Goal: Information Seeking & Learning: Learn about a topic

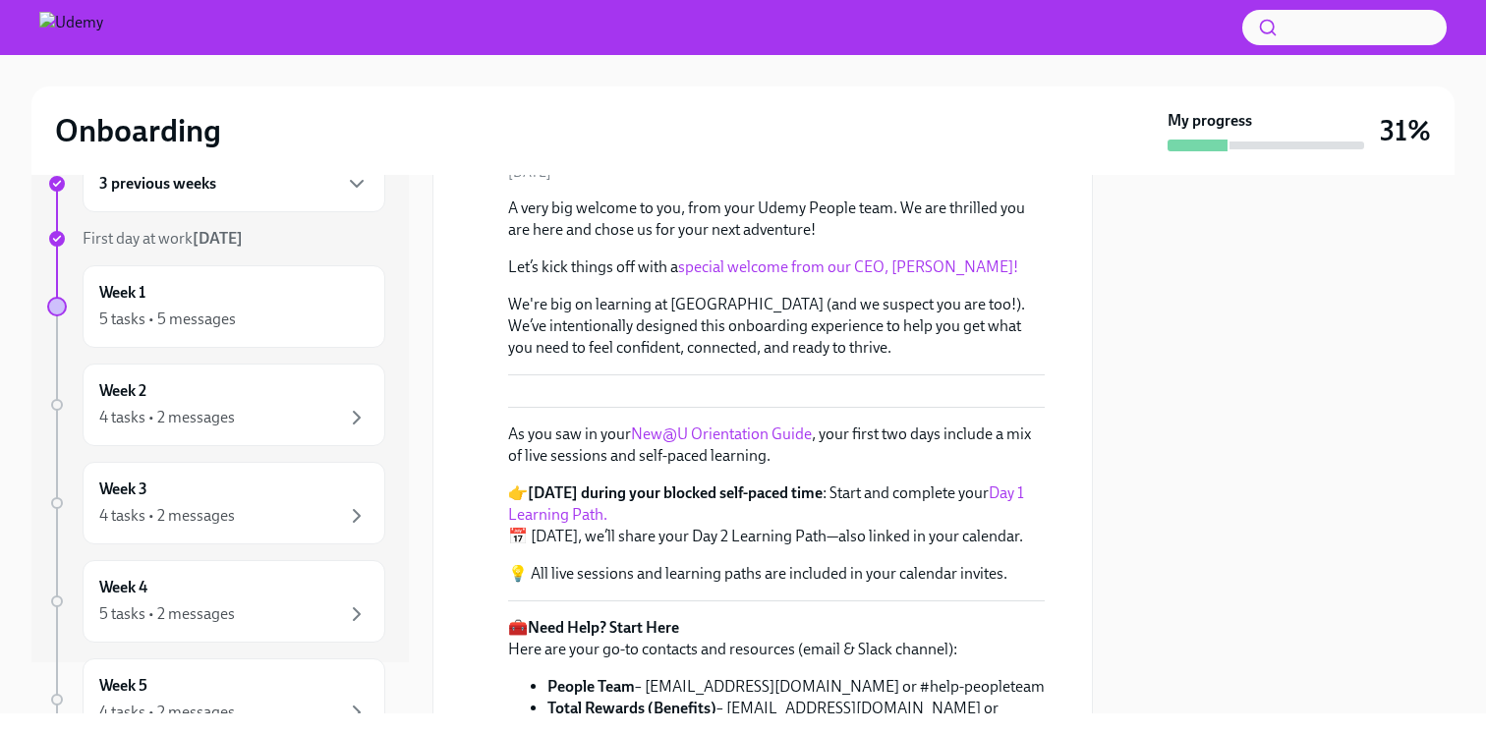
scroll to position [107, 0]
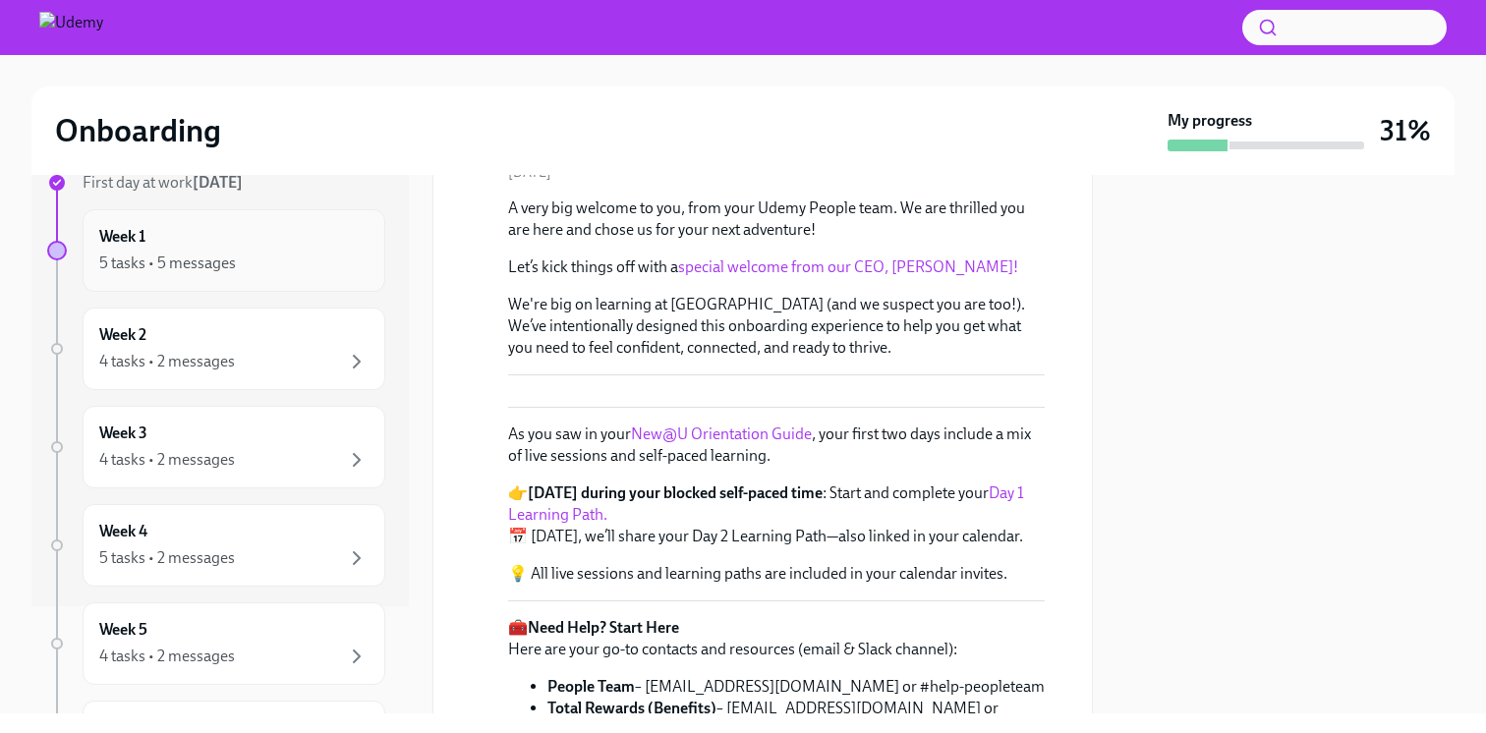
click at [156, 242] on div "Week 1 5 tasks • 5 messages" at bounding box center [233, 250] width 269 height 49
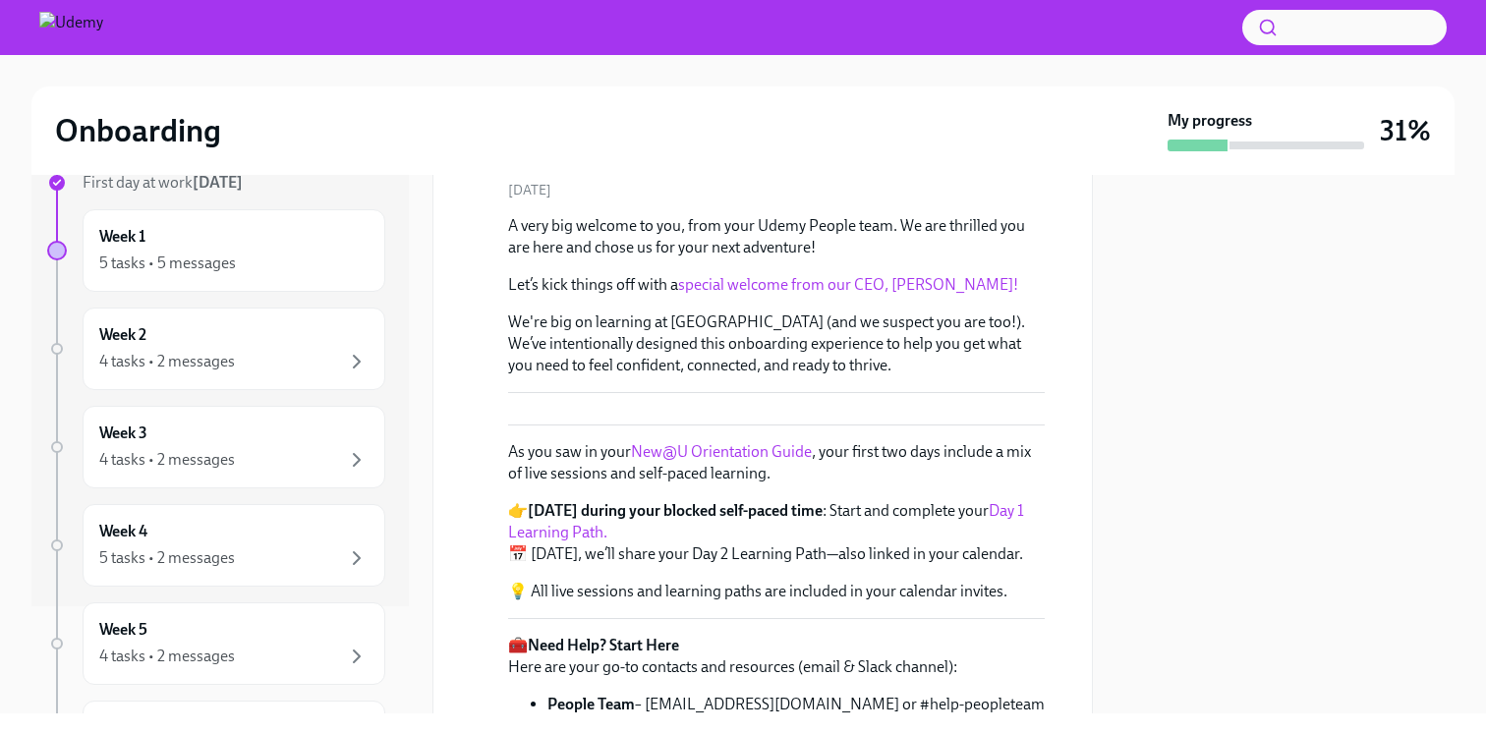
scroll to position [166, 0]
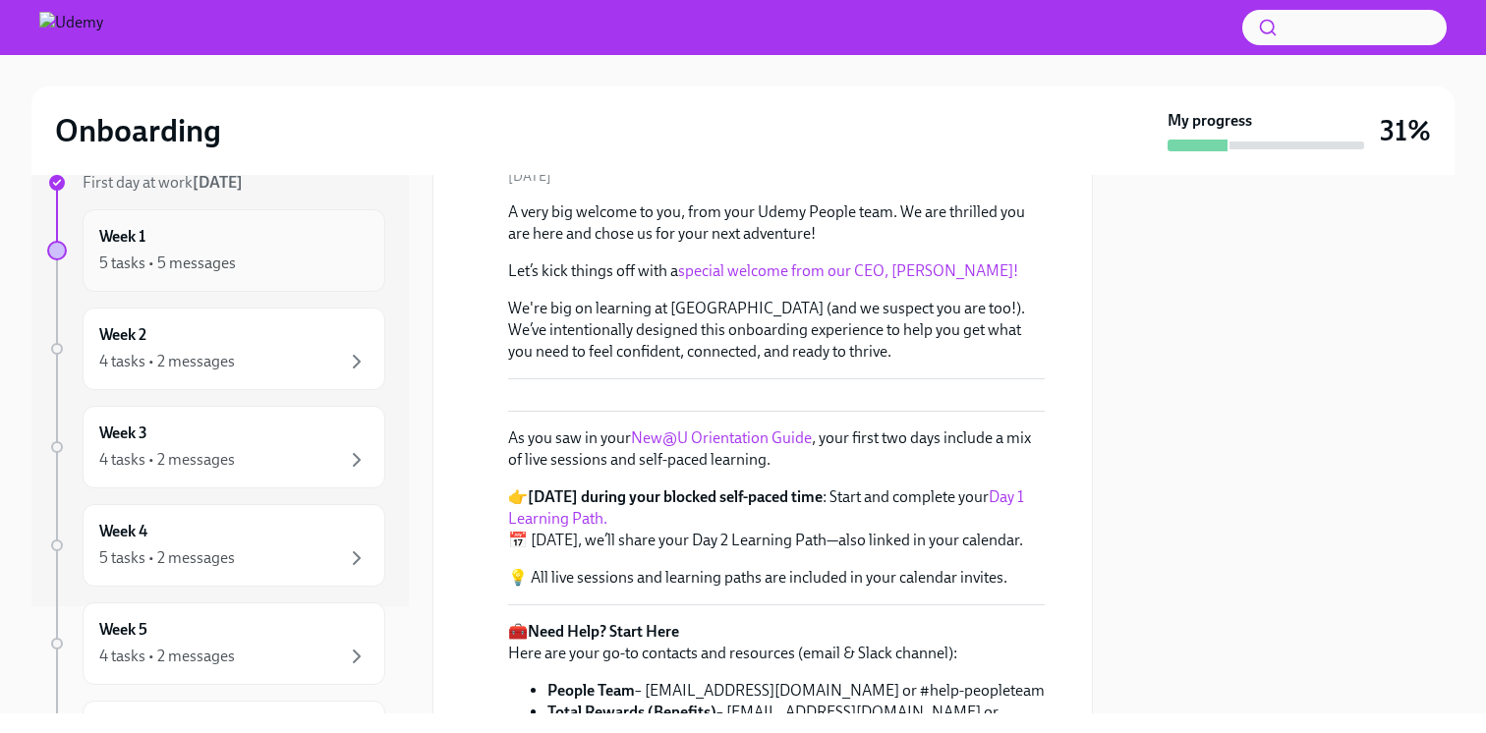
click at [205, 279] on div "Week 1 5 tasks • 5 messages" at bounding box center [234, 250] width 303 height 83
click at [130, 254] on div "5 tasks • 5 messages" at bounding box center [167, 264] width 137 height 22
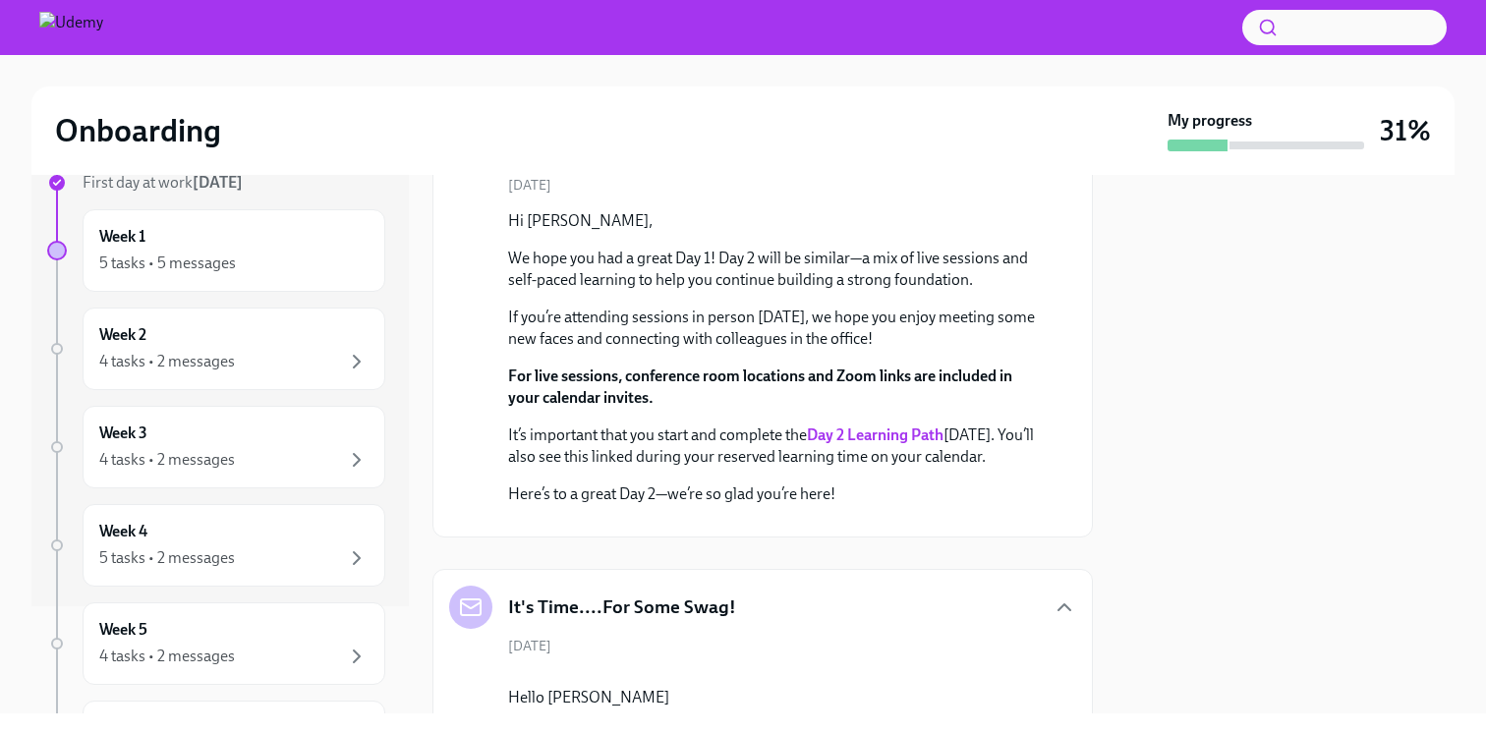
scroll to position [1142, 0]
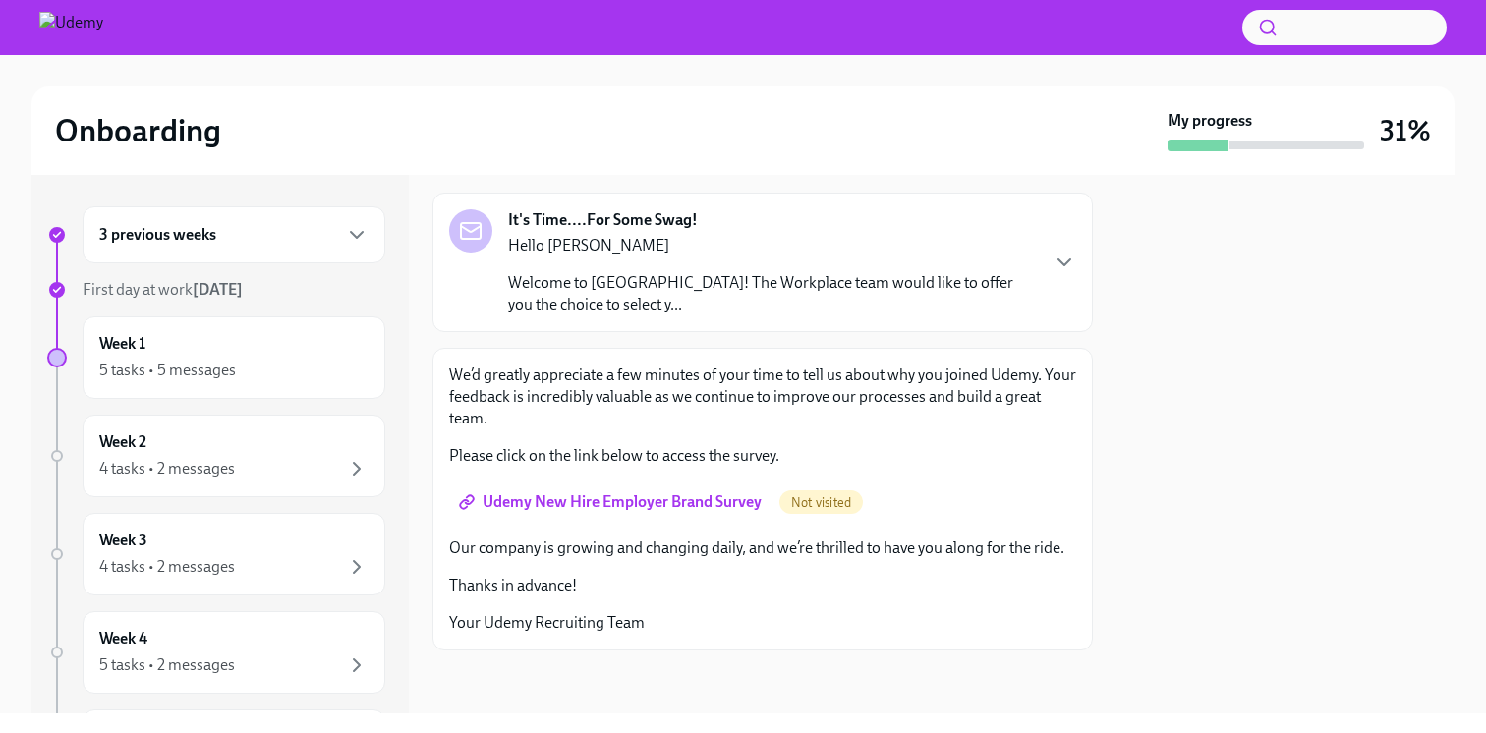
scroll to position [98, 0]
click at [712, 503] on span "Udemy New Hire Employer Brand Survey" at bounding box center [612, 502] width 299 height 20
click at [216, 368] on div "5 tasks • 5 messages" at bounding box center [167, 371] width 137 height 22
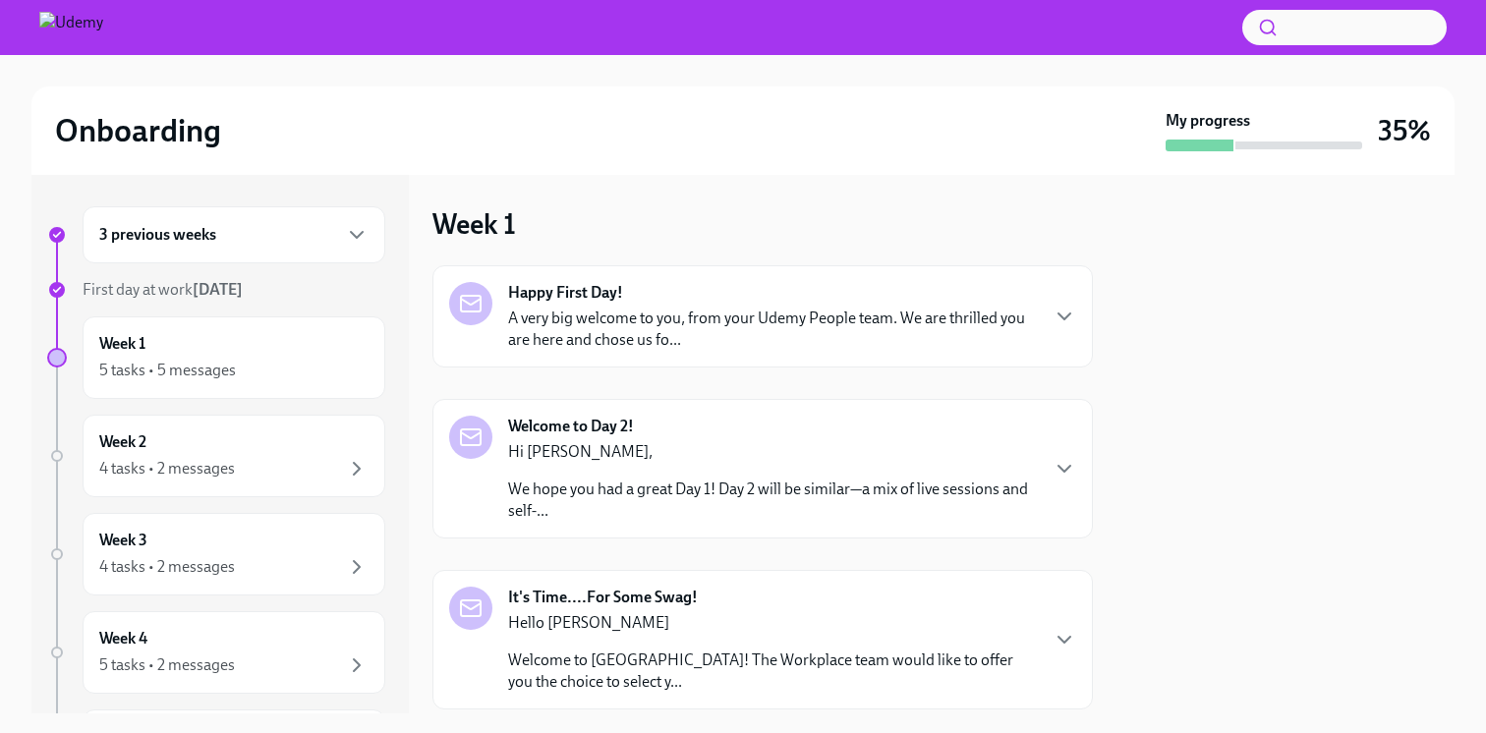
scroll to position [181, 0]
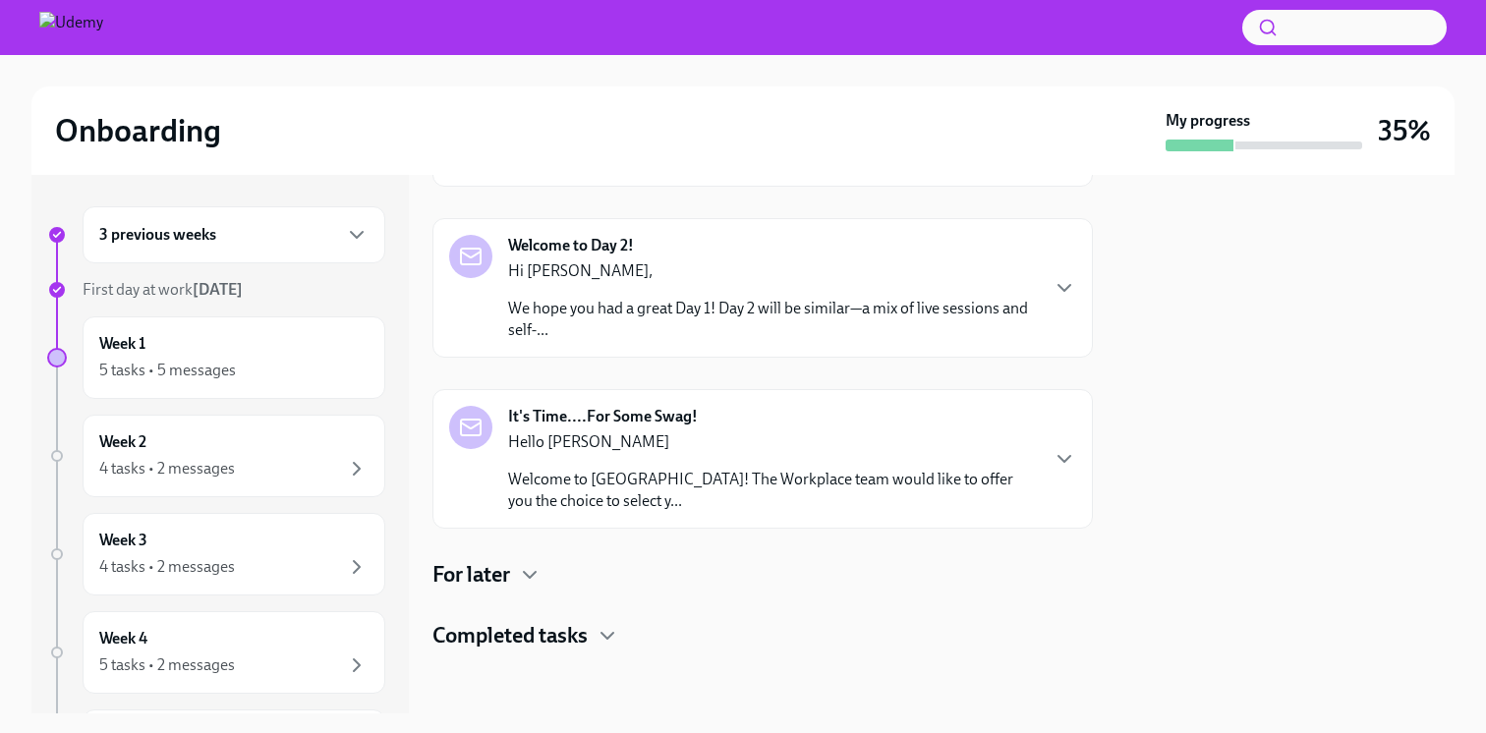
click at [661, 304] on p "We hope you had a great Day 1! Day 2 will be similar—a mix of live sessions and…" at bounding box center [772, 319] width 529 height 43
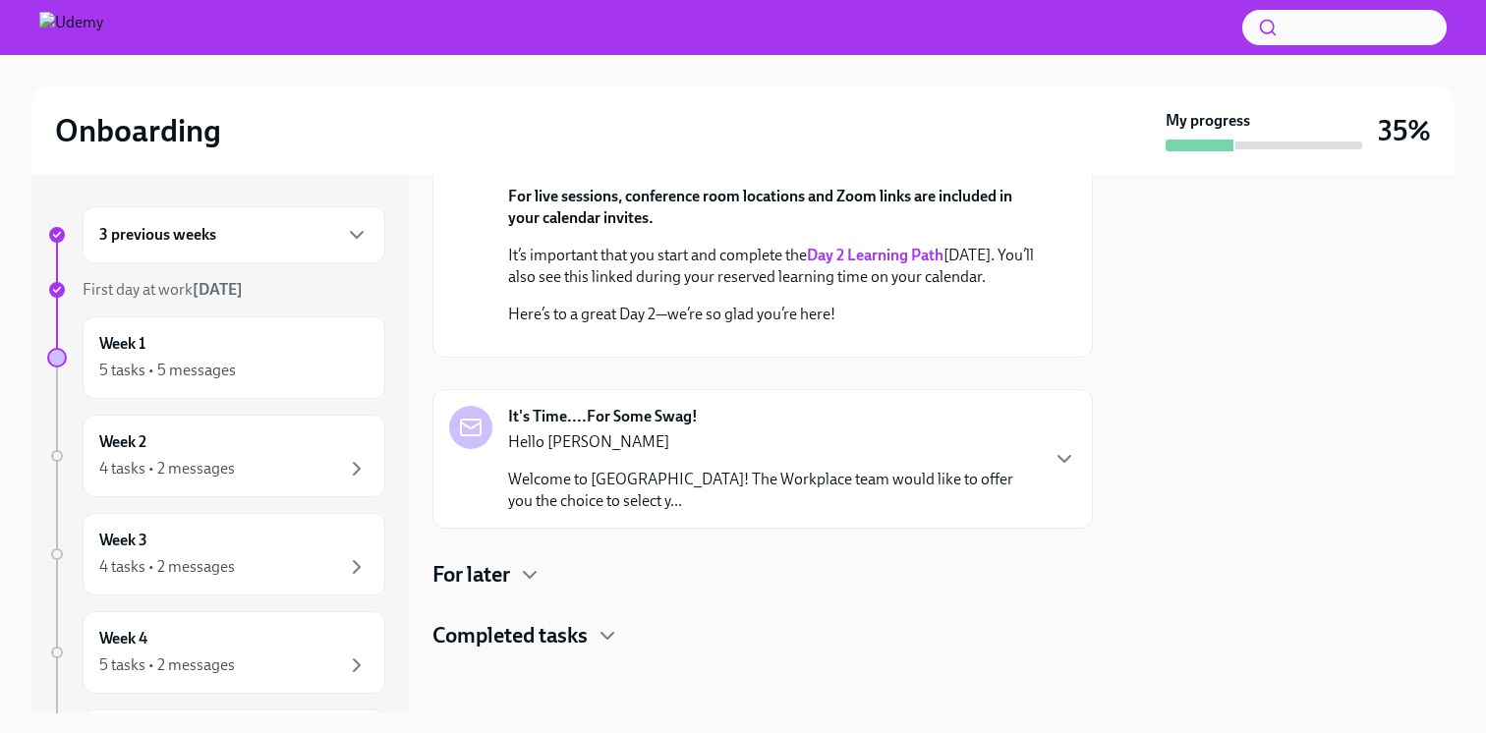
scroll to position [697, 0]
click at [908, 477] on p "Welcome to [GEOGRAPHIC_DATA]! The Workplace team would like to offer you the ch…" at bounding box center [772, 490] width 529 height 43
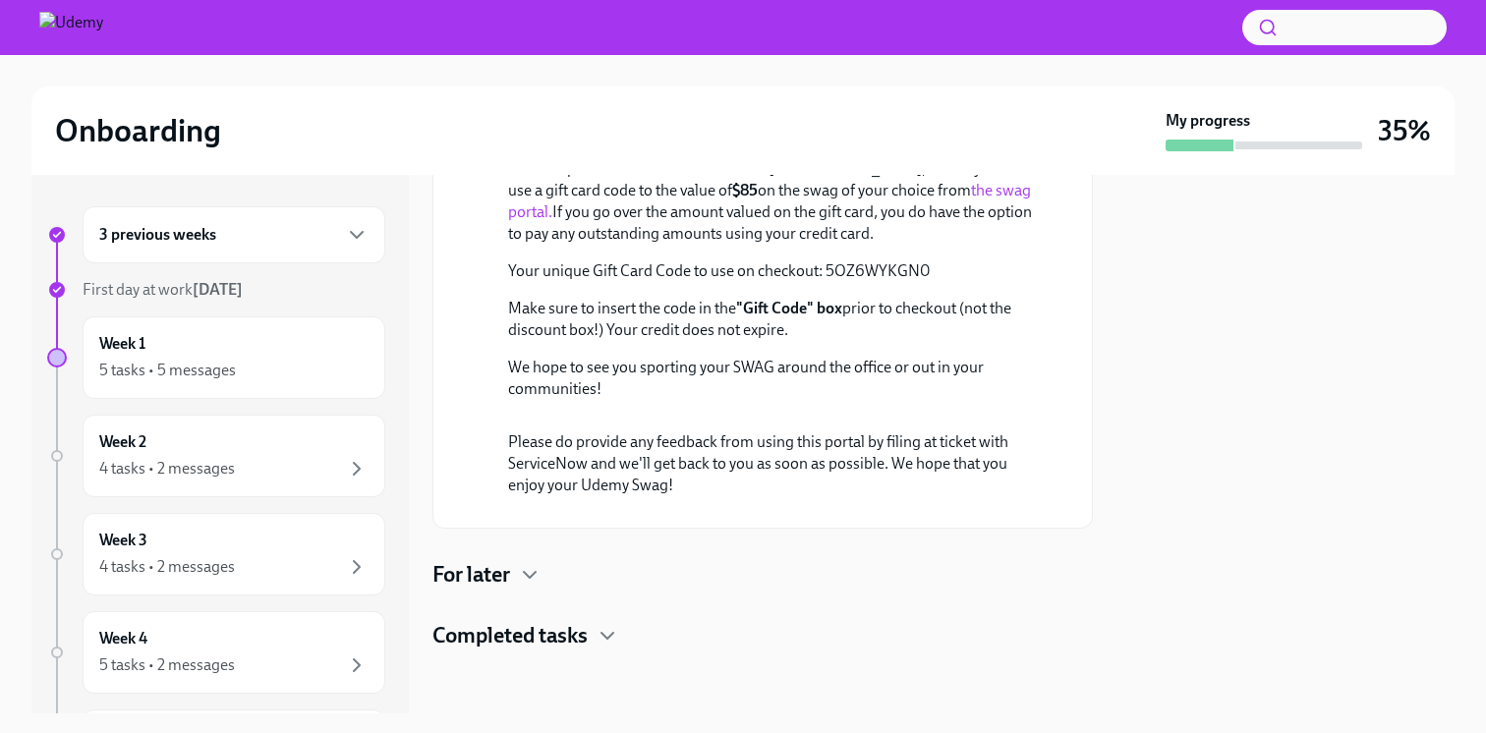
scroll to position [1530, 0]
click at [532, 579] on icon "button" at bounding box center [530, 575] width 24 height 24
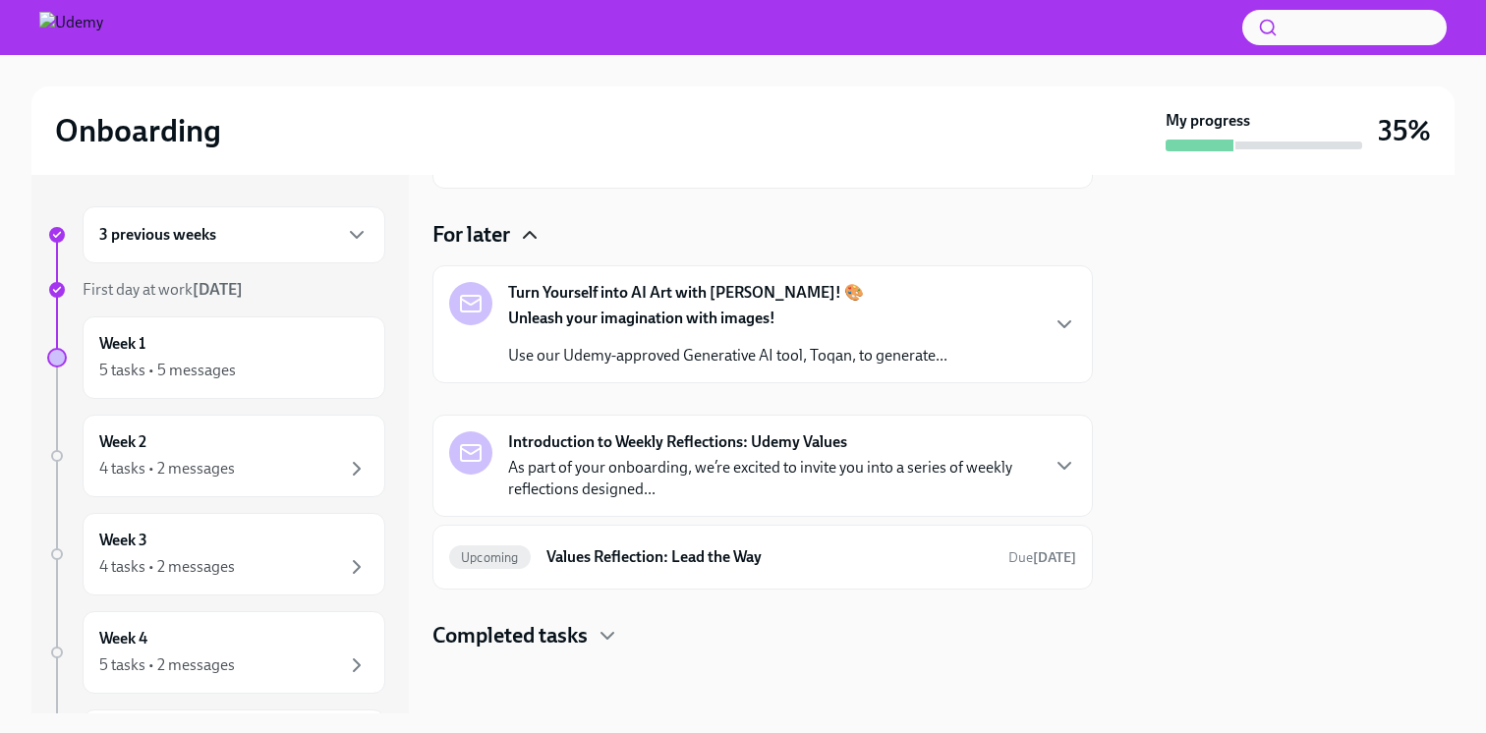
scroll to position [1870, 0]
click at [1061, 319] on icon "button" at bounding box center [1065, 325] width 24 height 24
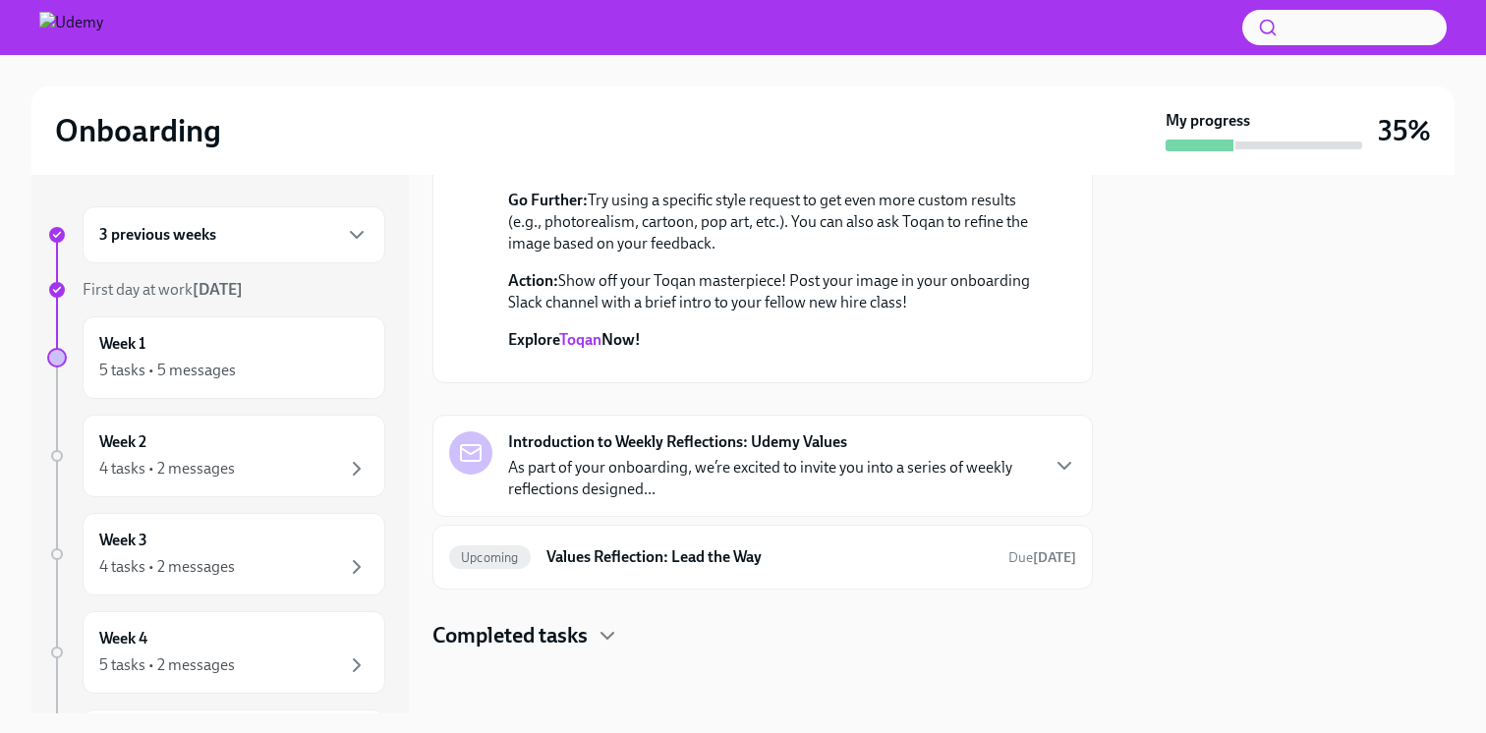
scroll to position [2389, 0]
click at [585, 330] on link "Toqan" at bounding box center [580, 339] width 42 height 19
click at [1059, 469] on icon "button" at bounding box center [1065, 466] width 24 height 24
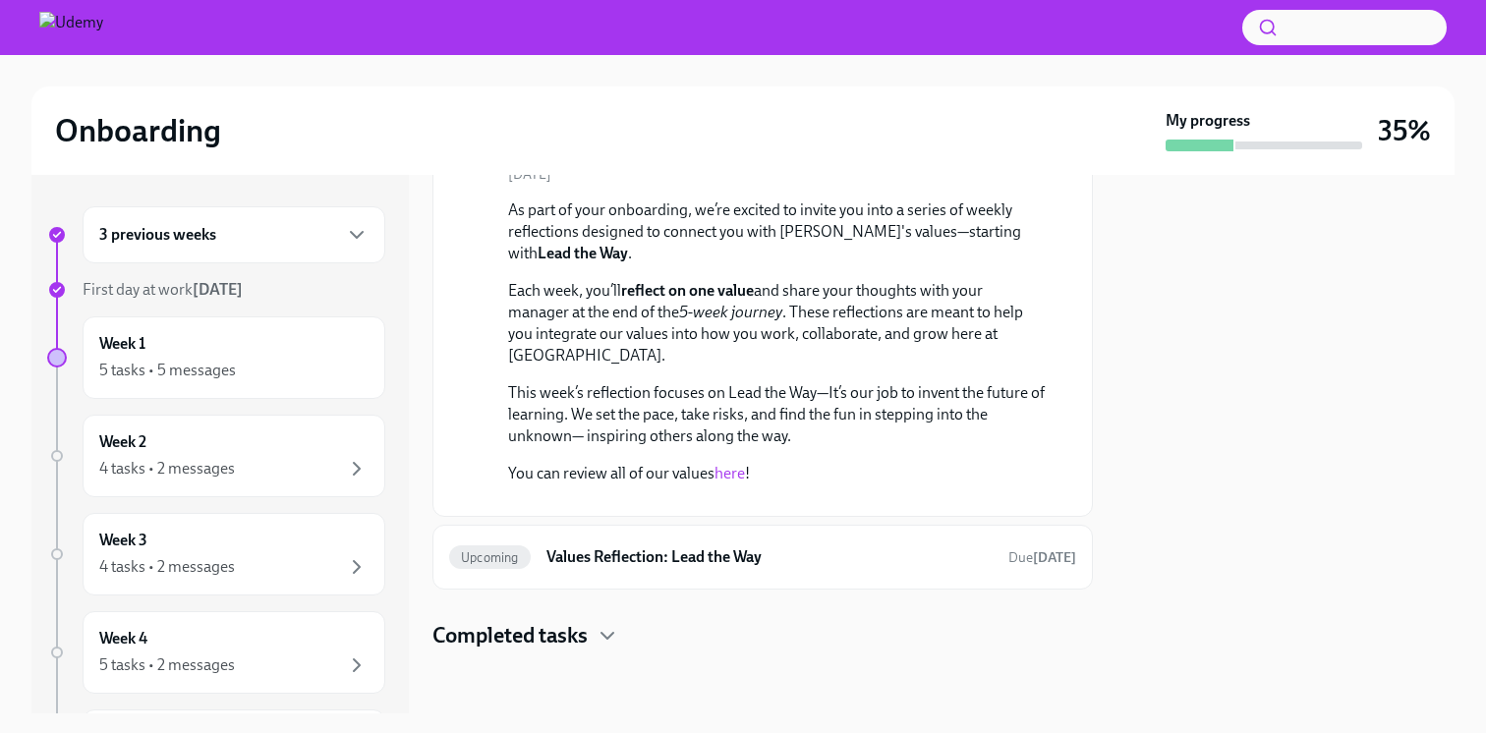
scroll to position [3004, 0]
click at [730, 464] on link "here" at bounding box center [730, 473] width 30 height 19
